Goal: Task Accomplishment & Management: Manage account settings

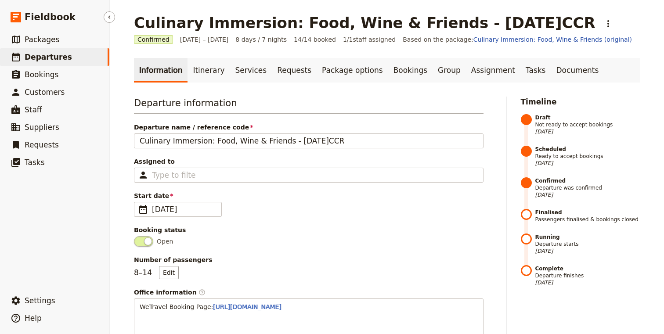
click at [67, 58] on link "​ Departures" at bounding box center [54, 57] width 109 height 18
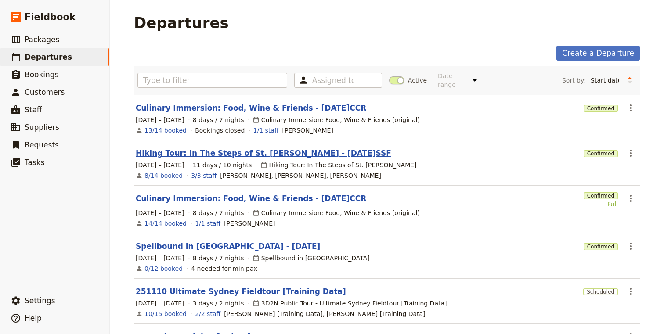
click at [228, 148] on link "Hiking Tour: In The Steps of St. [PERSON_NAME] - [DATE]SSF" at bounding box center [264, 153] width 256 height 11
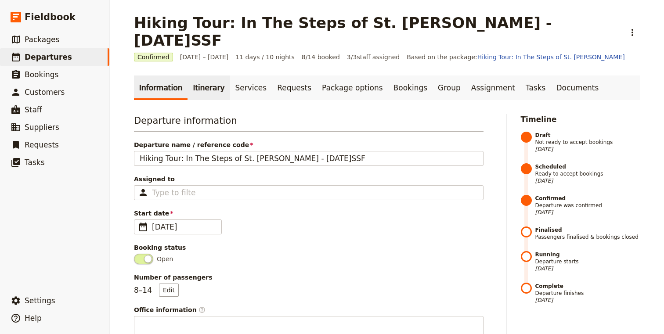
click at [209, 76] on link "Itinerary" at bounding box center [208, 88] width 42 height 25
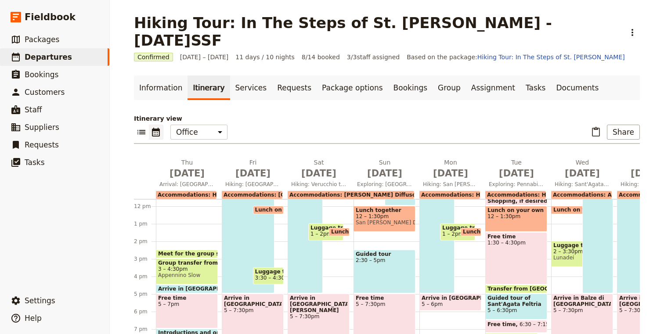
scroll to position [208, 0]
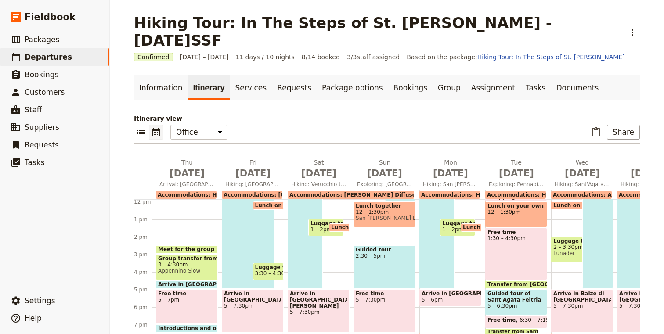
click at [185, 325] on span "Introductions and orientation" at bounding box center [204, 328] width 92 height 6
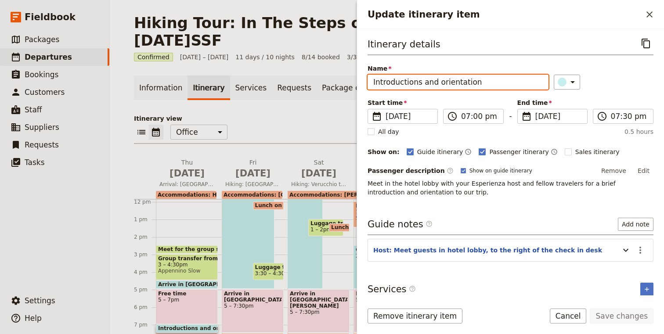
drag, startPoint x: 438, startPoint y: 84, endPoint x: 351, endPoint y: 85, distance: 86.9
click at [351, 85] on div "Hiking Tour: In The Steps of St. [PERSON_NAME] - [DATE]SSF ​ Confirmed [DATE] –…" at bounding box center [387, 167] width 554 height 334
type input "Orientation"
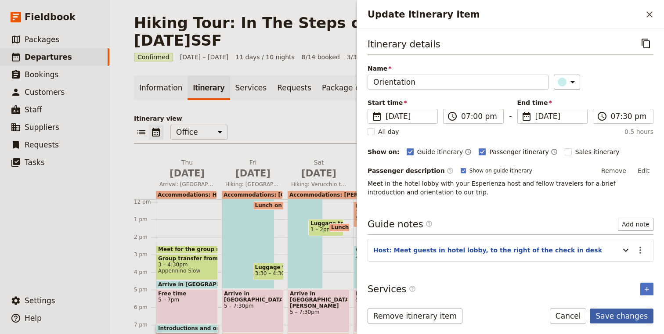
click at [619, 313] on button "Save changes" at bounding box center [622, 316] width 64 height 15
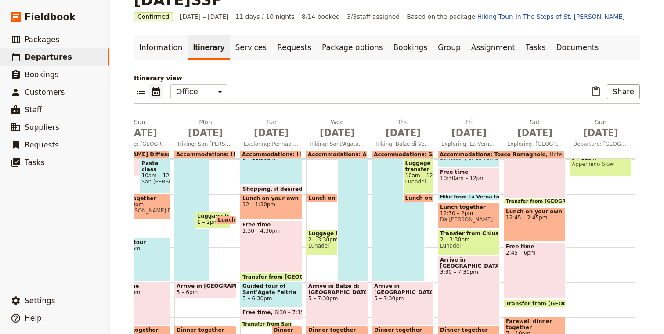
scroll to position [179, 0]
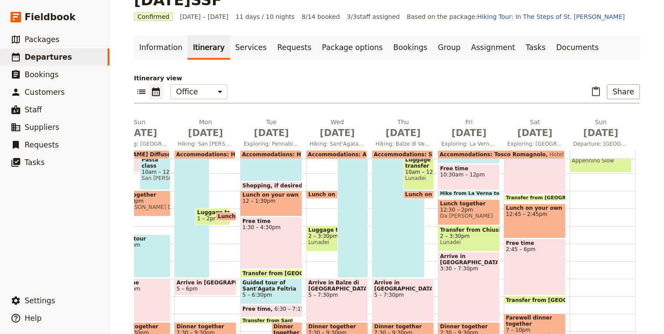
click at [484, 253] on span "Arrive in [GEOGRAPHIC_DATA]" at bounding box center [469, 259] width 58 height 12
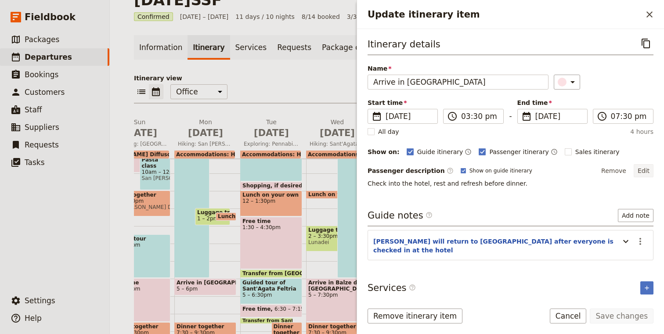
click at [645, 170] on button "Edit" at bounding box center [644, 170] width 20 height 13
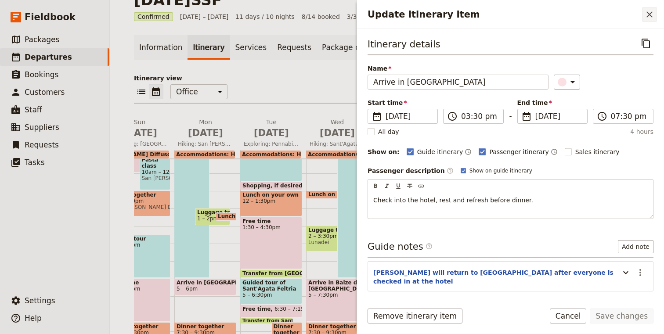
click at [652, 15] on icon "Close drawer" at bounding box center [649, 14] width 11 height 11
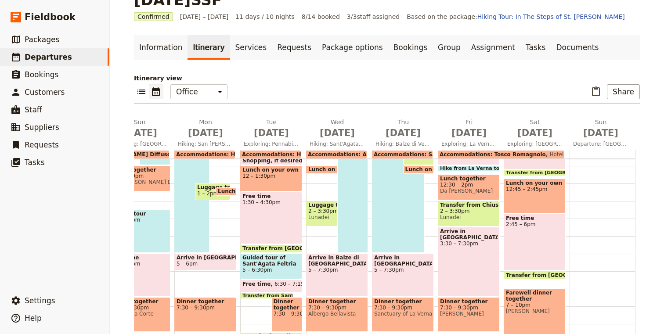
scroll to position [208, 0]
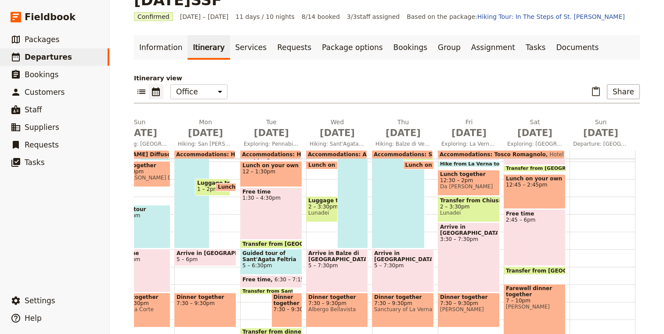
click at [473, 224] on span "Arrive in [GEOGRAPHIC_DATA]" at bounding box center [469, 230] width 58 height 12
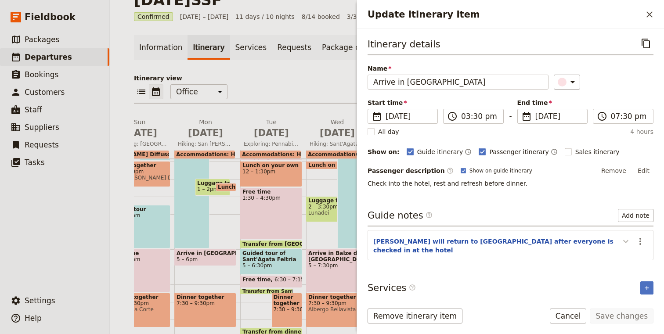
click at [628, 241] on icon "Update itinerary item" at bounding box center [625, 241] width 11 height 11
click at [451, 256] on p "[PERSON_NAME] to join her" at bounding box center [510, 260] width 274 height 9
click at [497, 262] on div "[PERSON_NAME] to join her Will [PERSON_NAME] arrive here or the day before??" at bounding box center [510, 267] width 274 height 23
click at [644, 243] on icon "Actions" at bounding box center [640, 241] width 11 height 11
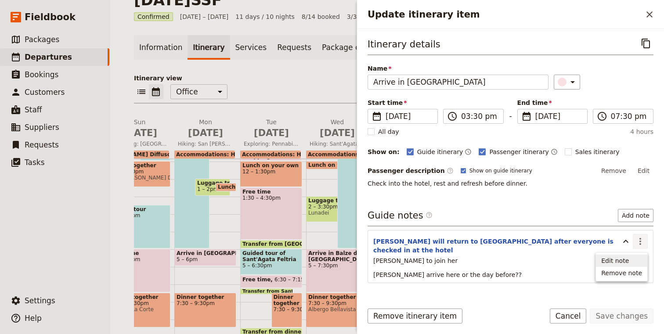
click at [629, 263] on span "Edit note" at bounding box center [615, 260] width 28 height 9
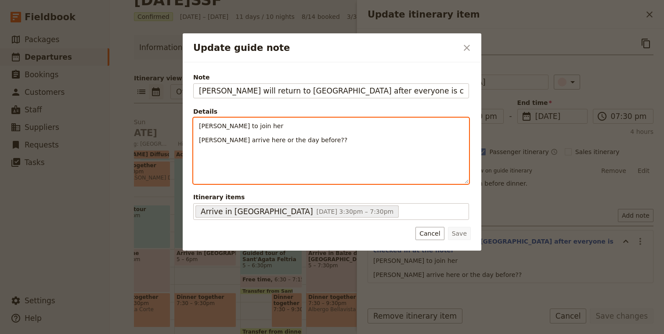
click at [220, 126] on span "[PERSON_NAME] to join her" at bounding box center [241, 126] width 84 height 7
drag, startPoint x: 220, startPoint y: 126, endPoint x: 246, endPoint y: 127, distance: 26.8
click at [246, 127] on p "[PERSON_NAME] to join her" at bounding box center [331, 126] width 264 height 9
drag, startPoint x: 319, startPoint y: 141, endPoint x: 182, endPoint y: 141, distance: 137.4
click at [182, 334] on div "Update guide note ​ Note [PERSON_NAME] will return to [GEOGRAPHIC_DATA] after e…" at bounding box center [332, 334] width 664 height 0
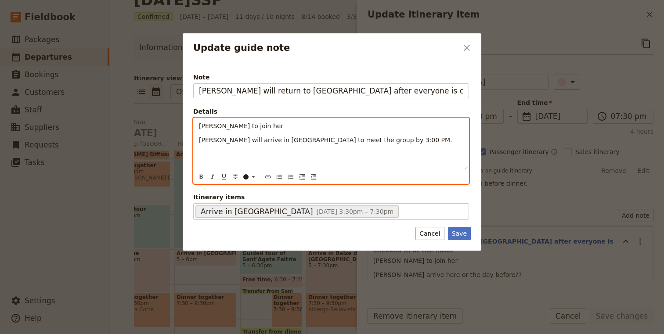
click at [358, 140] on span "[PERSON_NAME] will arrive in [GEOGRAPHIC_DATA] to meet the group by 3:00 PM." at bounding box center [325, 140] width 253 height 7
drag, startPoint x: 358, startPoint y: 140, endPoint x: 385, endPoint y: 140, distance: 26.8
click at [386, 140] on span "[PERSON_NAME] will arrive in [GEOGRAPHIC_DATA] to meet the group by 3:00 PM." at bounding box center [325, 140] width 253 height 7
click at [247, 141] on span "[PERSON_NAME] will arrive in [GEOGRAPHIC_DATA] to meet the group." at bounding box center [307, 140] width 217 height 7
click at [405, 144] on p "[PERSON_NAME] will arrive by 3:00 PM in [GEOGRAPHIC_DATA] to meet the group." at bounding box center [331, 140] width 264 height 9
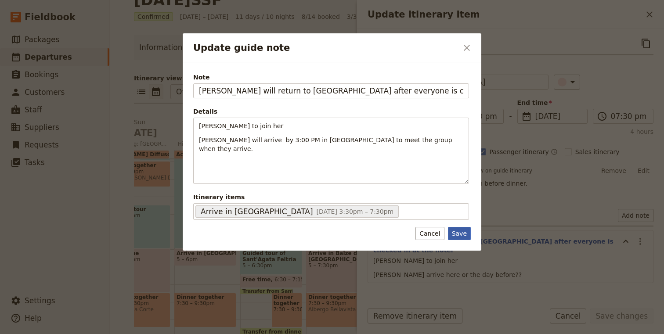
click at [461, 235] on button "Save" at bounding box center [459, 233] width 23 height 13
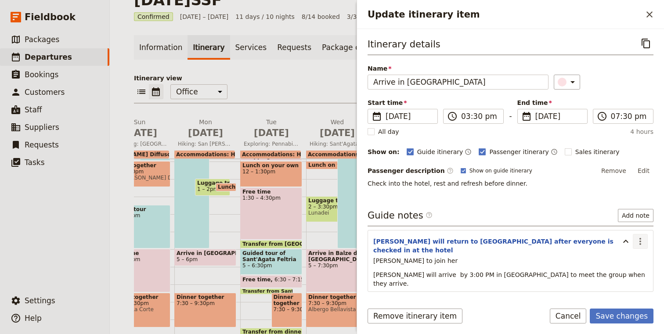
click at [641, 240] on icon "Actions" at bounding box center [640, 241] width 11 height 11
click at [618, 262] on span "Edit note" at bounding box center [615, 260] width 28 height 9
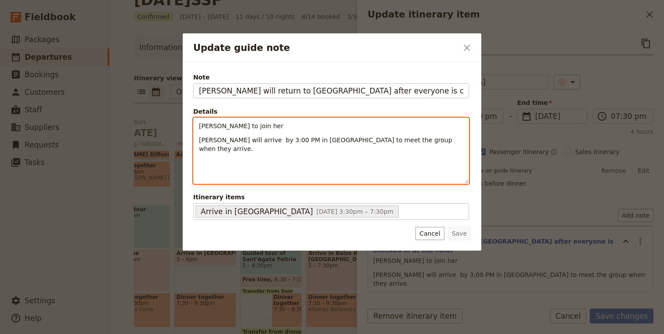
click at [277, 127] on p "[PERSON_NAME] to join her" at bounding box center [331, 126] width 264 height 9
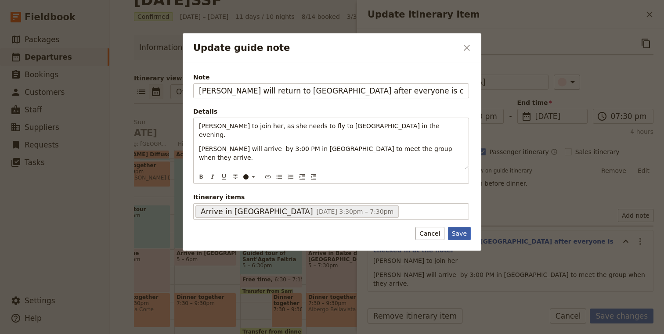
click at [455, 237] on button "Save" at bounding box center [459, 233] width 23 height 13
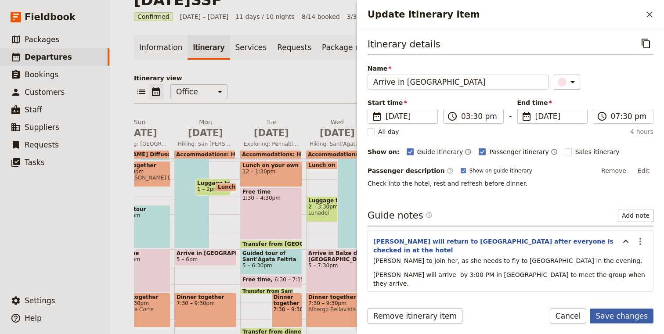
click at [606, 321] on button "Save changes" at bounding box center [622, 316] width 64 height 15
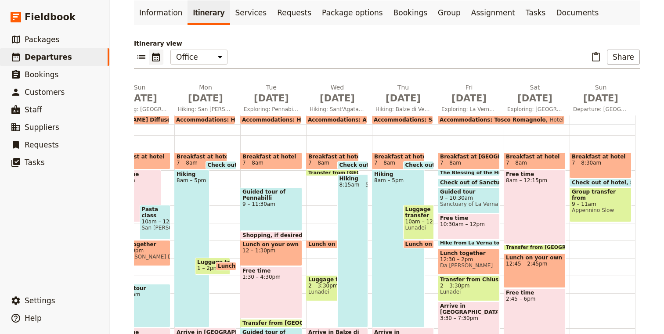
scroll to position [78, 0]
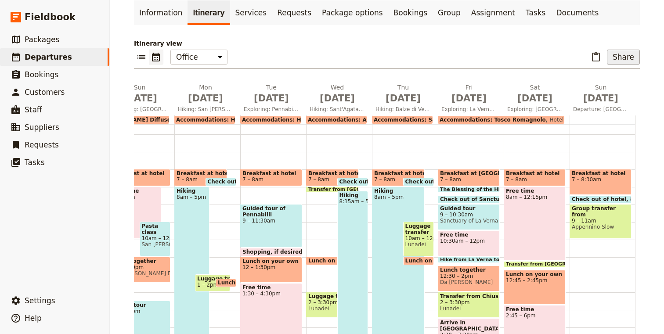
click at [628, 50] on button "Share" at bounding box center [623, 57] width 33 height 15
click at [611, 55] on span "Guide itinerary" at bounding box center [598, 58] width 46 height 9
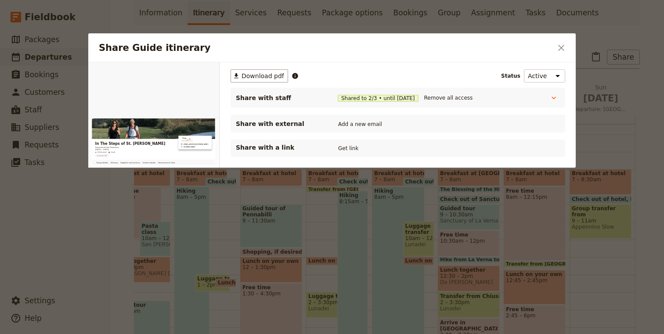
scroll to position [0, 0]
click at [553, 99] on icon "Share Guide itinerary" at bounding box center [553, 98] width 9 height 9
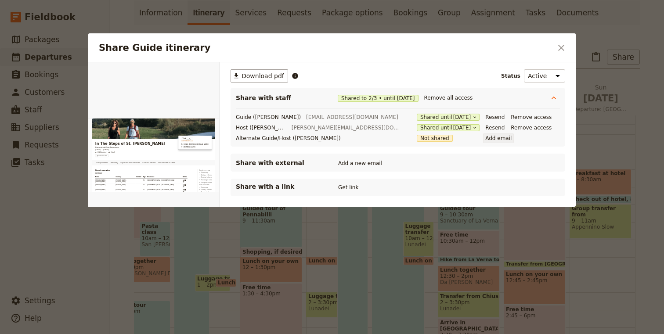
click at [483, 140] on button "Add email" at bounding box center [498, 138] width 31 height 10
click at [483, 139] on button "Add email" at bounding box center [498, 138] width 31 height 10
type input "by 3:00 PM"
click at [557, 51] on icon "Close dialog" at bounding box center [561, 48] width 11 height 11
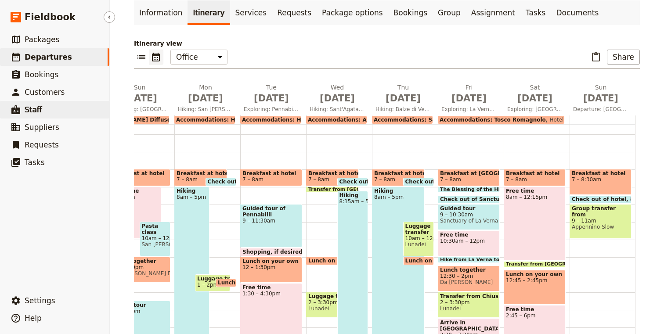
click at [33, 109] on span "Staff" at bounding box center [34, 109] width 18 height 9
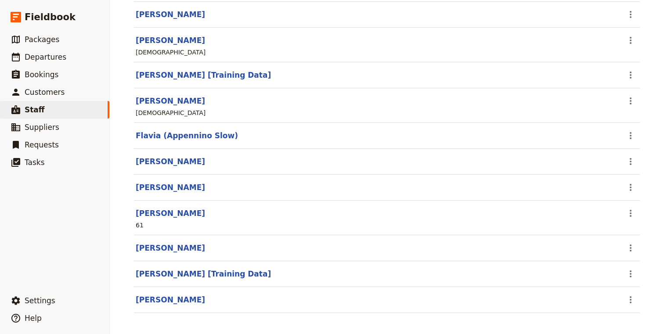
scroll to position [135, 0]
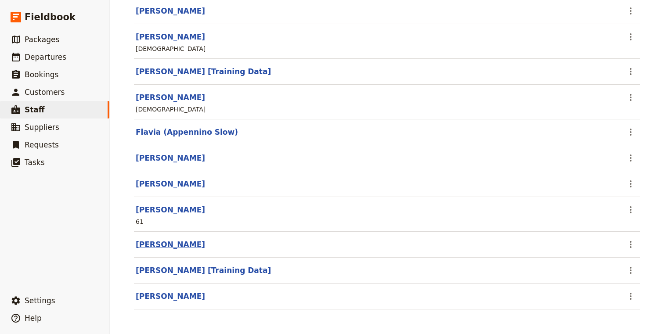
click at [177, 246] on link "[PERSON_NAME]" at bounding box center [170, 244] width 69 height 9
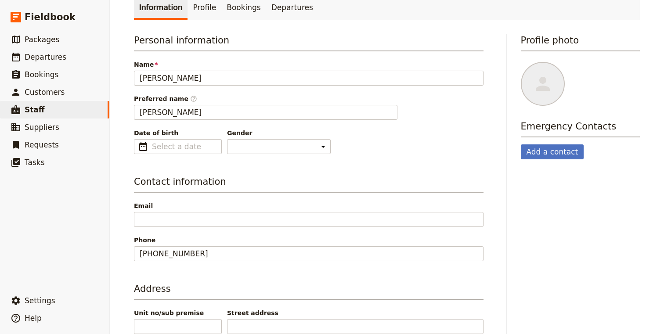
scroll to position [54, 0]
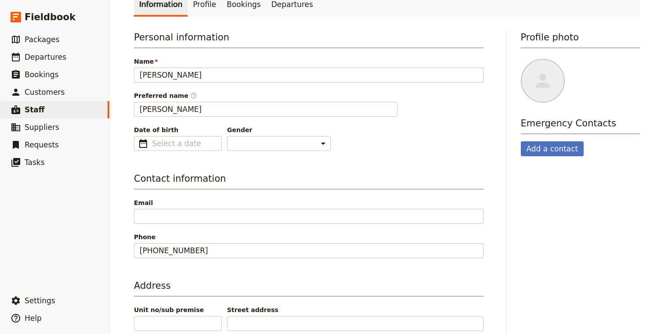
click at [191, 224] on div "Contact information Email Phone [PHONE_NUMBER]" at bounding box center [309, 215] width 350 height 86
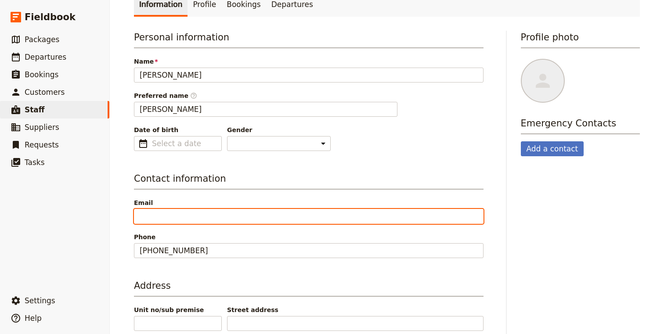
click at [192, 219] on input "Email" at bounding box center [309, 216] width 350 height 15
paste input "by 3:00 PM"
type input "by 3:00 PM"
type input "ç"
paste input "Hy [PERSON_NAME]... off course, thank you! [EMAIL_ADDRESS][DOMAIN_NAME]"
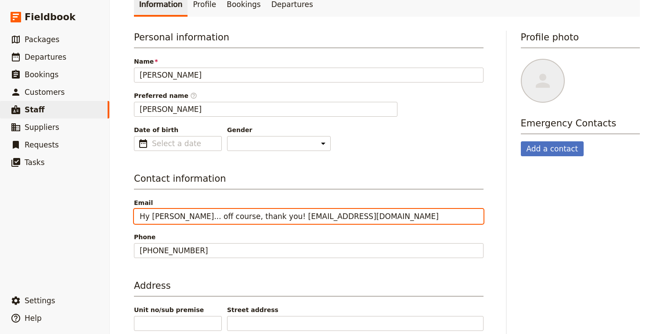
click at [254, 218] on input "Hy [PERSON_NAME]... off course, thank you! [EMAIL_ADDRESS][DOMAIN_NAME]" at bounding box center [309, 216] width 350 height 15
drag, startPoint x: 252, startPoint y: 218, endPoint x: 112, endPoint y: 216, distance: 140.1
click at [112, 216] on div "[PERSON_NAME] ​ Information Profile Bookings Departures Personal information Na…" at bounding box center [387, 167] width 554 height 334
type input "[EMAIL_ADDRESS][DOMAIN_NAME]"
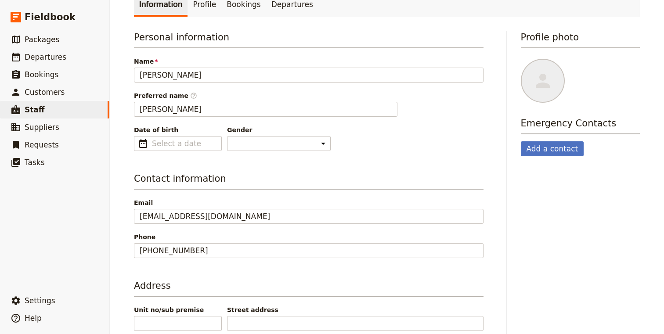
click at [268, 239] on span "Phone" at bounding box center [309, 237] width 350 height 9
click at [268, 243] on input "[PHONE_NUMBER]" at bounding box center [309, 250] width 350 height 15
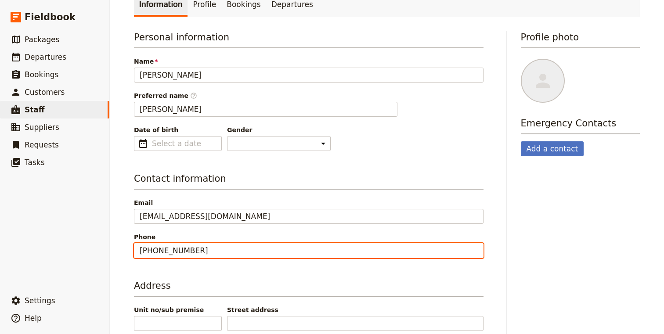
scroll to position [128, 0]
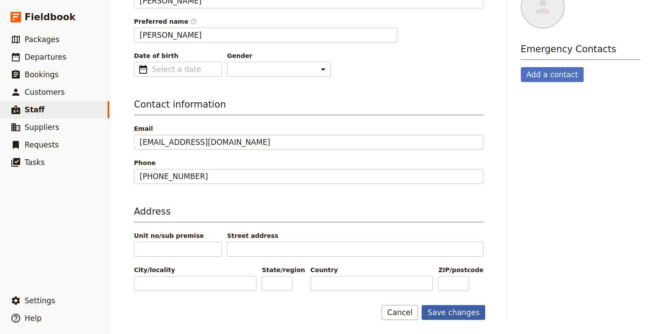
click at [455, 311] on button "Save changes" at bounding box center [454, 312] width 64 height 15
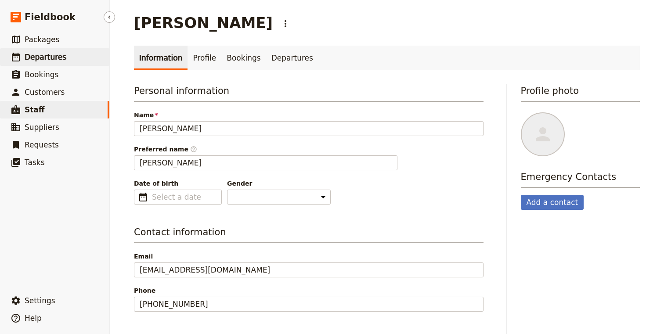
click at [45, 59] on span "Departures" at bounding box center [46, 57] width 42 height 9
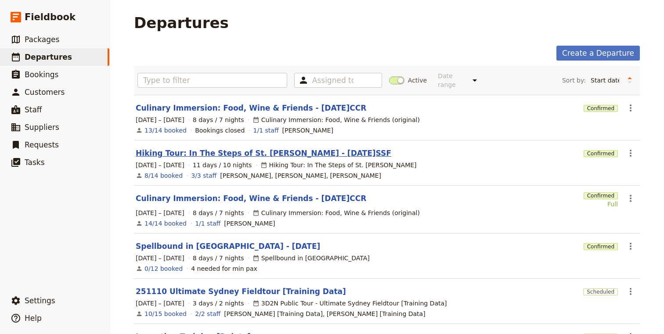
click at [222, 148] on link "Hiking Tour: In The Steps of St. [PERSON_NAME] - [DATE]SSF" at bounding box center [264, 153] width 256 height 11
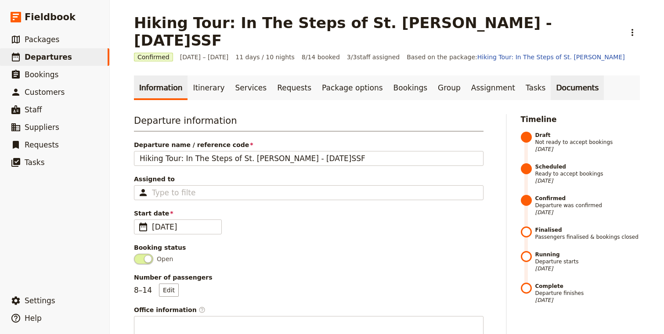
click at [551, 76] on link "Documents" at bounding box center [577, 88] width 53 height 25
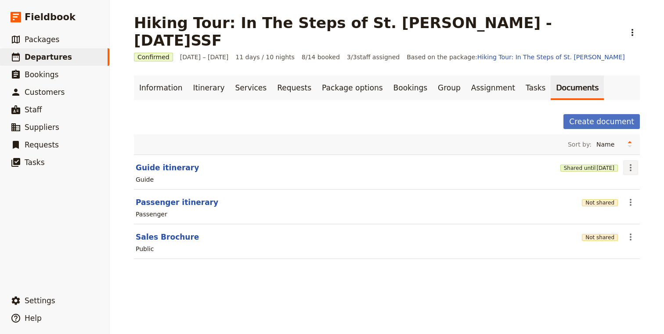
click at [631, 162] on icon "Actions" at bounding box center [630, 167] width 11 height 11
click at [617, 166] on span "Share" at bounding box center [605, 169] width 53 height 9
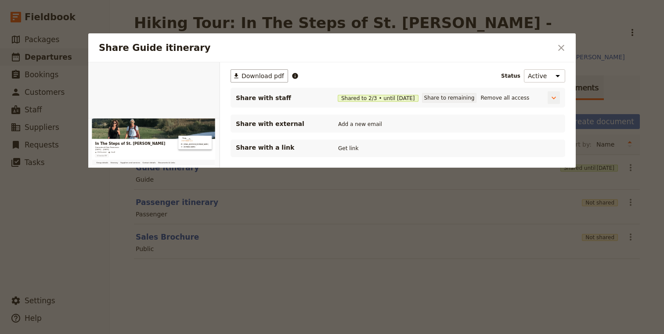
click at [459, 101] on button "Share to remaining" at bounding box center [449, 98] width 55 height 10
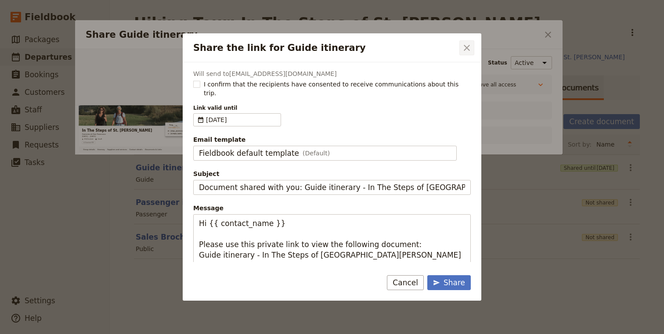
click at [468, 49] on icon "Close dialog" at bounding box center [466, 48] width 11 height 11
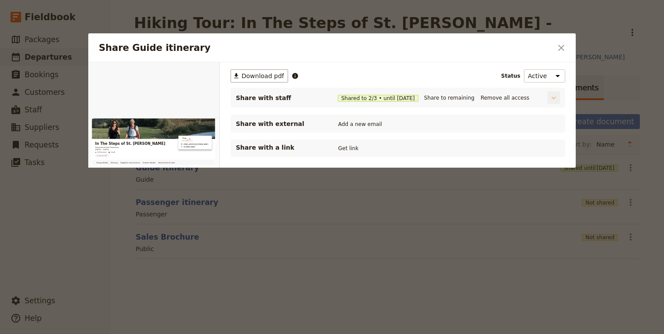
click at [551, 98] on icon "Share Guide itinerary" at bounding box center [553, 98] width 9 height 9
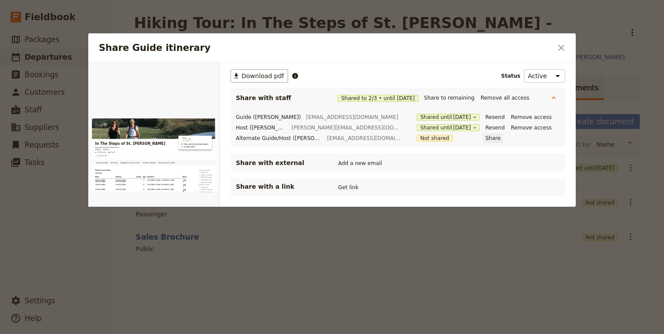
click at [501, 138] on button "Share" at bounding box center [493, 138] width 20 height 10
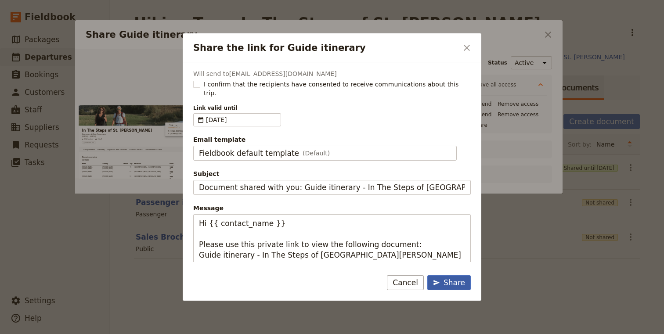
click at [457, 279] on div "Share" at bounding box center [449, 283] width 32 height 11
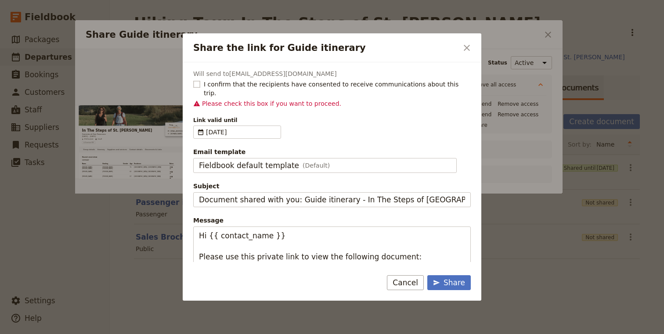
click at [216, 84] on span "I confirm that the recipients have consented to receive communications about th…" at bounding box center [337, 89] width 267 height 18
click at [193, 80] on input "I confirm that the recipients have consented to receive communications about th…" at bounding box center [193, 79] width 0 height 0
checkbox input "true"
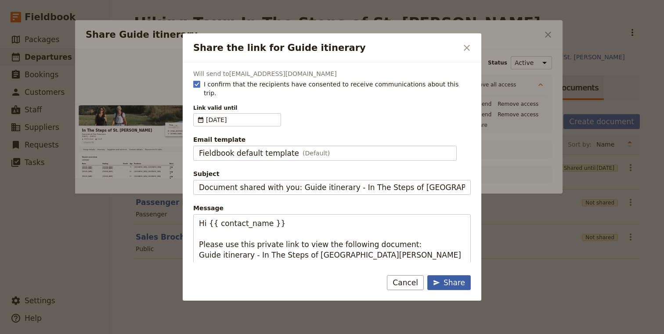
click at [454, 283] on div "Share" at bounding box center [449, 283] width 32 height 11
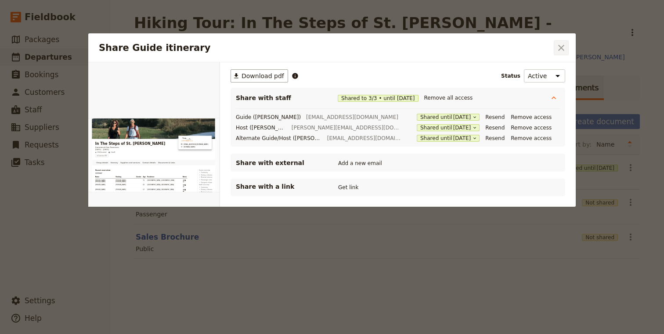
click at [566, 46] on icon "Close dialog" at bounding box center [561, 48] width 11 height 11
